Goal: Task Accomplishment & Management: Use online tool/utility

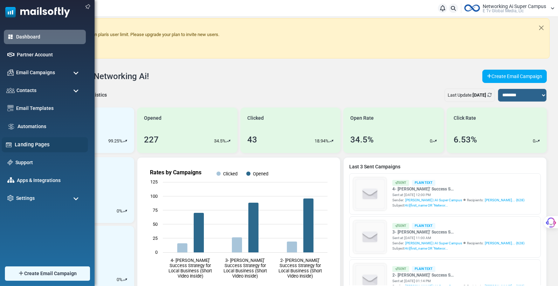
click at [26, 142] on link "Landing Pages" at bounding box center [49, 145] width 69 height 8
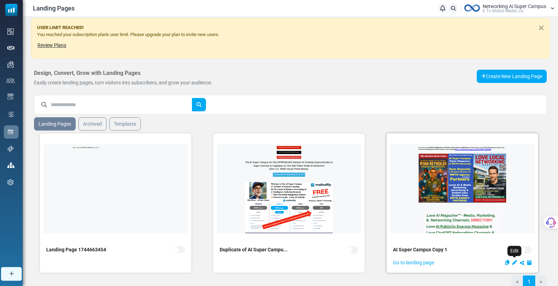
click at [515, 262] on icon "Edit" at bounding box center [514, 262] width 5 height 5
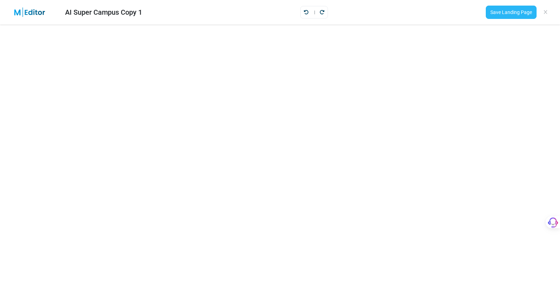
click at [506, 10] on link "Save Landing Page" at bounding box center [511, 12] width 51 height 13
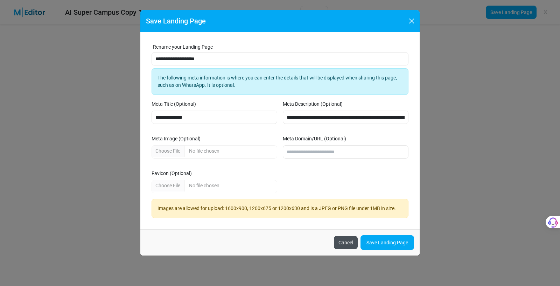
click at [349, 241] on button "Cancel" at bounding box center [346, 242] width 24 height 13
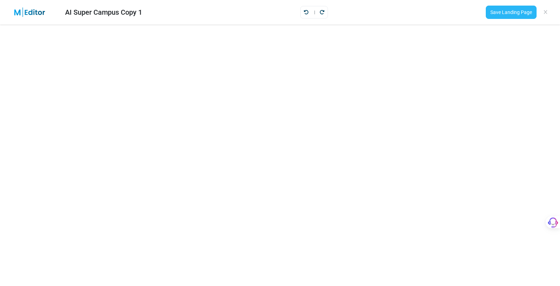
click at [511, 14] on link "Save Landing Page" at bounding box center [511, 12] width 51 height 13
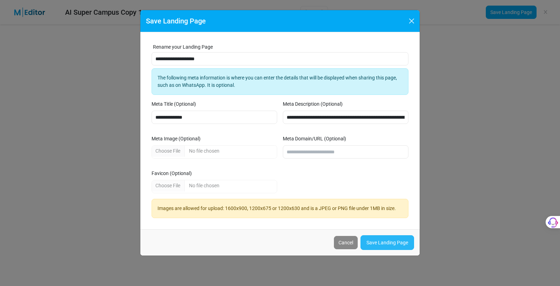
click at [388, 239] on link "Save Landing Page" at bounding box center [388, 242] width 54 height 15
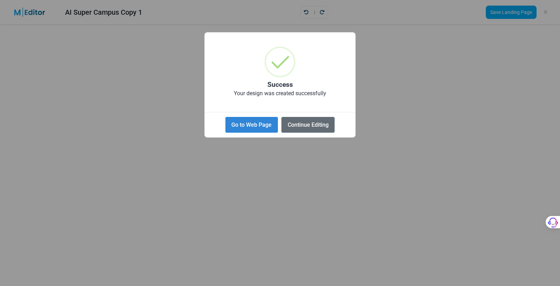
click at [325, 122] on button "Continue Editing" at bounding box center [307, 125] width 53 height 16
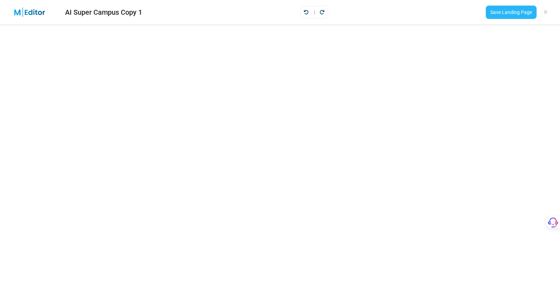
click at [511, 12] on link "Save Landing Page" at bounding box center [511, 12] width 51 height 13
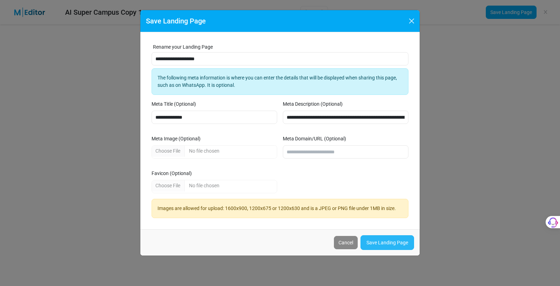
click at [388, 238] on link "Save Landing Page" at bounding box center [388, 242] width 54 height 15
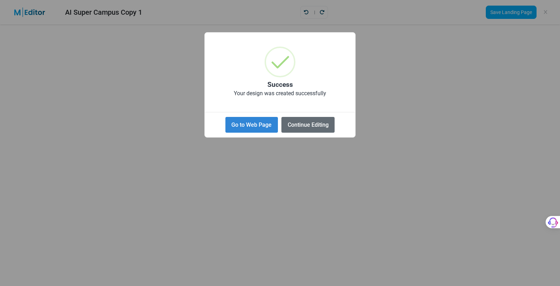
click at [305, 121] on button "Continue Editing" at bounding box center [307, 125] width 53 height 16
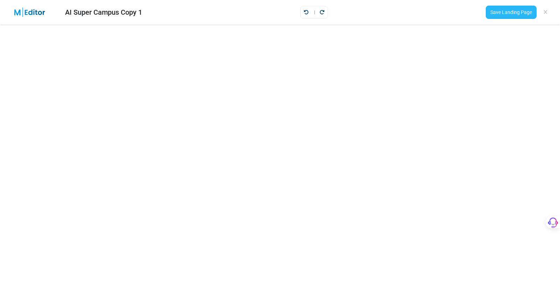
click at [516, 12] on link "Save Landing Page" at bounding box center [511, 12] width 51 height 13
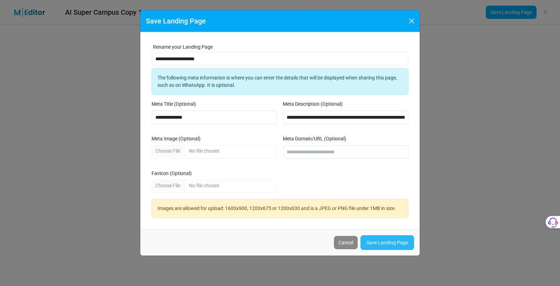
click at [369, 239] on link "Save Landing Page" at bounding box center [388, 242] width 54 height 15
